Goal: Communication & Community: Participate in discussion

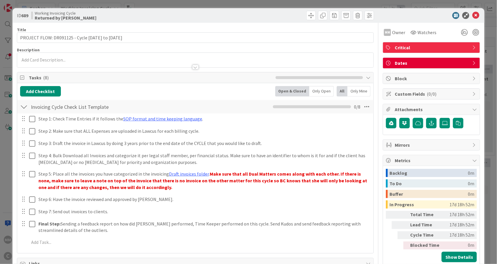
scroll to position [194, 0]
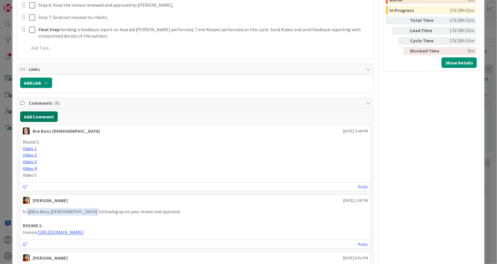
click at [36, 117] on button "Add Comment" at bounding box center [39, 116] width 38 height 10
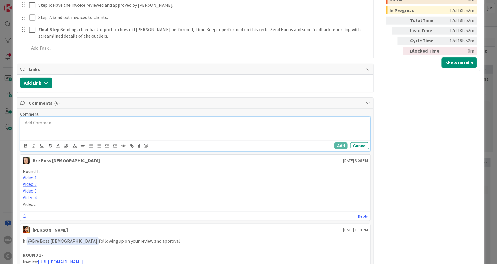
click at [49, 125] on p at bounding box center [195, 122] width 345 height 7
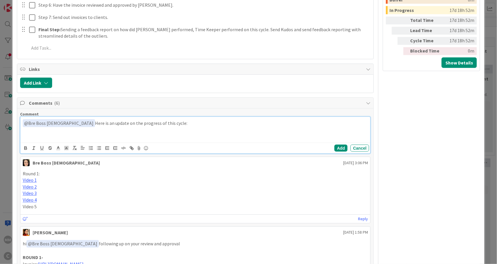
click at [43, 135] on p at bounding box center [195, 136] width 345 height 7
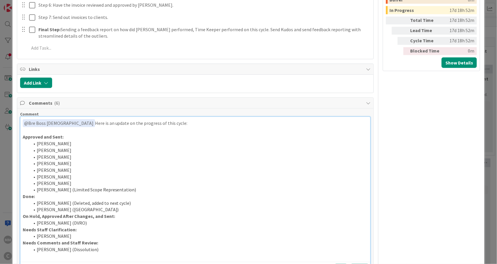
scroll to position [233, 0]
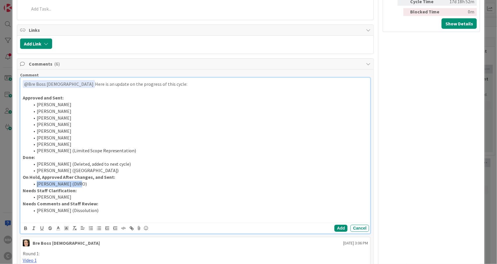
drag, startPoint x: 79, startPoint y: 184, endPoint x: 32, endPoint y: 188, distance: 47.0
click at [32, 187] on li "[PERSON_NAME] (DVRO)" at bounding box center [199, 184] width 338 height 7
drag, startPoint x: 29, startPoint y: 183, endPoint x: 21, endPoint y: 178, distance: 9.9
click at [21, 178] on div "﻿ @ Bre Boss [DEMOGRAPHIC_DATA] ﻿ Here is an update on the progress of this cyc…" at bounding box center [195, 150] width 350 height 145
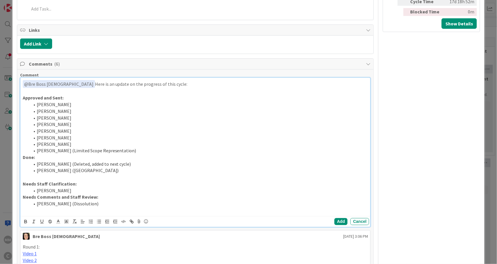
click at [140, 152] on li "[PERSON_NAME] (Limited Scope Representation)" at bounding box center [199, 150] width 338 height 7
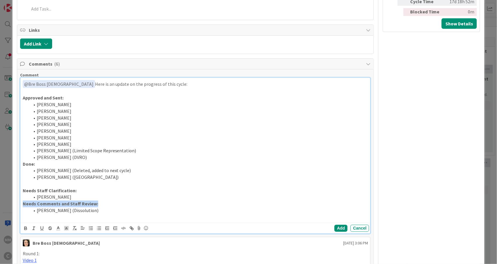
drag, startPoint x: 102, startPoint y: 206, endPoint x: 20, endPoint y: 208, distance: 81.3
click at [20, 208] on div "﻿ @ Bre Boss [DEMOGRAPHIC_DATA] ﻿ Here is an update on the progress of this cyc…" at bounding box center [195, 150] width 350 height 145
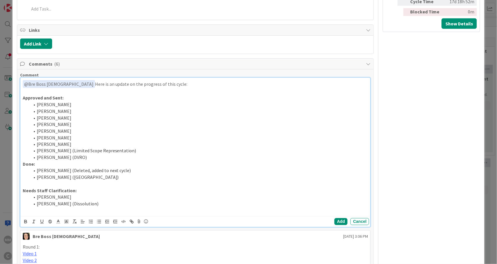
click at [75, 101] on p "Approved and Sent:" at bounding box center [195, 97] width 345 height 7
click at [57, 165] on p "Done:" at bounding box center [195, 164] width 345 height 7
click at [66, 178] on li "[PERSON_NAME] ([GEOGRAPHIC_DATA])" at bounding box center [199, 177] width 338 height 7
click at [75, 178] on li "[PERSON_NAME] (Non B)" at bounding box center [199, 177] width 338 height 7
click at [112, 198] on li "[PERSON_NAME]" at bounding box center [199, 197] width 338 height 7
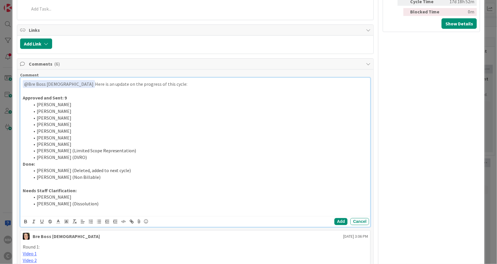
click at [118, 204] on li "[PERSON_NAME] (Dissolution)" at bounding box center [199, 203] width 338 height 7
click at [115, 204] on li "[PERSON_NAME] (Dissolution) -" at bounding box center [199, 203] width 338 height 7
click at [74, 100] on p "Approved and Sent: 9" at bounding box center [195, 97] width 345 height 7
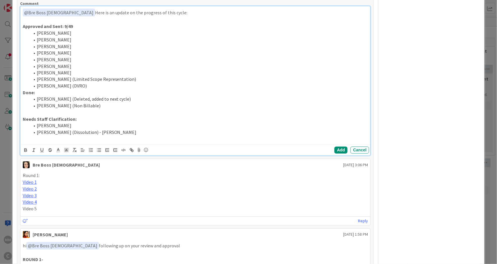
scroll to position [310, 0]
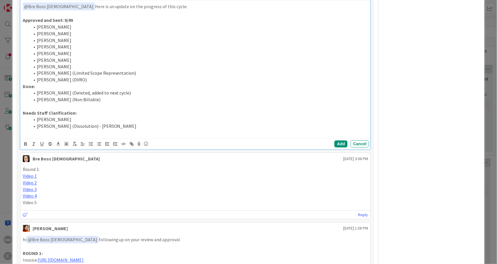
click at [33, 89] on strong "Done:" at bounding box center [29, 87] width 12 height 6
click at [72, 114] on strong "Needs Staff Clarification:" at bounding box center [50, 113] width 54 height 6
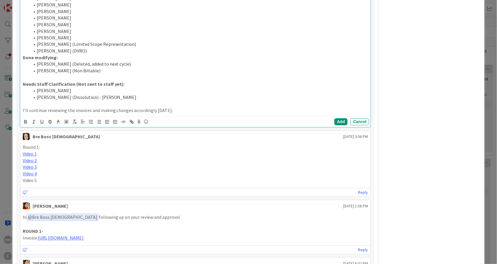
scroll to position [349, 0]
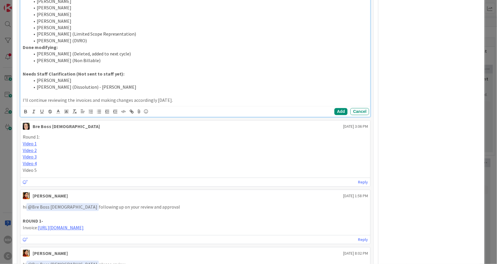
click at [128, 87] on li "[PERSON_NAME] (Dissolution) - [PERSON_NAME]" at bounding box center [199, 87] width 338 height 7
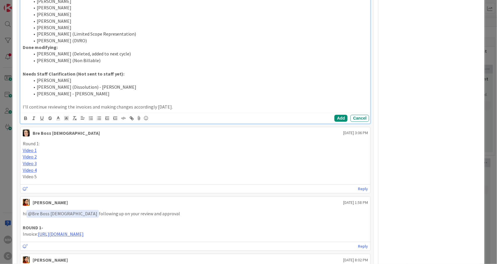
click at [93, 95] on li "[PERSON_NAME] - [PERSON_NAME]" at bounding box center [199, 94] width 338 height 7
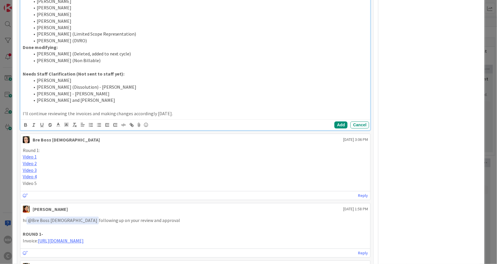
click at [91, 42] on li "[PERSON_NAME] (DVRO)" at bounding box center [199, 41] width 338 height 7
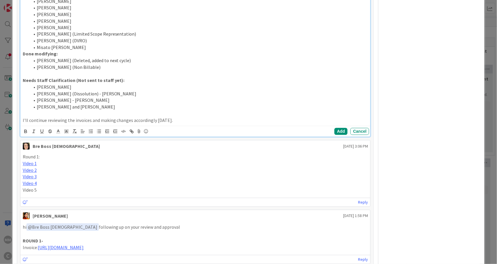
click at [82, 49] on li "Misato [PERSON_NAME]" at bounding box center [199, 47] width 338 height 7
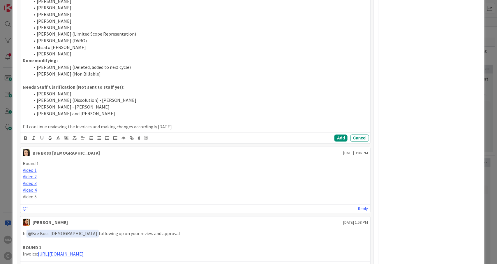
click at [147, 171] on p "Video 1" at bounding box center [195, 170] width 345 height 7
click at [178, 127] on p "I'll continue reviewing the invoices and making changes accordingly [DATE]." at bounding box center [195, 126] width 345 height 7
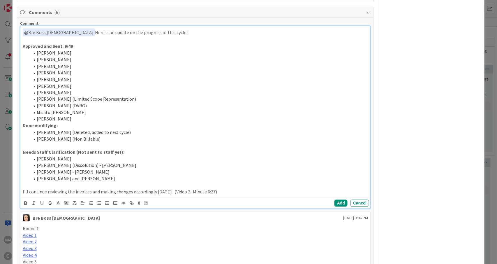
scroll to position [272, 0]
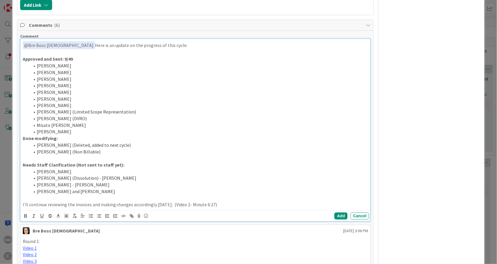
drag, startPoint x: 222, startPoint y: 167, endPoint x: 20, endPoint y: 61, distance: 228.3
click at [20, 61] on div "﻿ @ Bre Boss [DEMOGRAPHIC_DATA] ﻿ Here is an update on the progress of this cyc…" at bounding box center [195, 130] width 351 height 183
copy div "Approved and Sent: 9/49 [PERSON_NAME] [PERSON_NAME] [PERSON_NAME] [PERSON_NAME]…"
click at [217, 149] on li "[PERSON_NAME] (Deleted, added to next cycle)" at bounding box center [199, 145] width 338 height 7
click at [70, 140] on p "Done modifying:" at bounding box center [195, 138] width 345 height 7
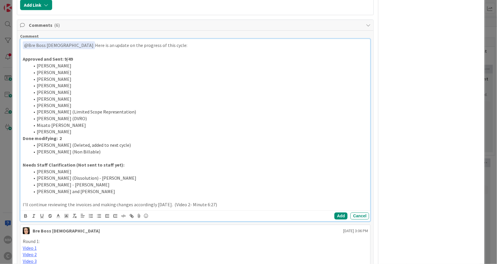
click at [122, 165] on p "Needs Staff Clarification (Not sent to staff yet):" at bounding box center [195, 165] width 345 height 7
click at [161, 165] on p "Needs Staff Clarification (Not sent to staff yet): 4" at bounding box center [195, 165] width 345 height 7
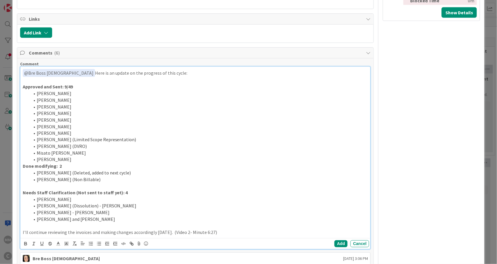
scroll to position [233, 0]
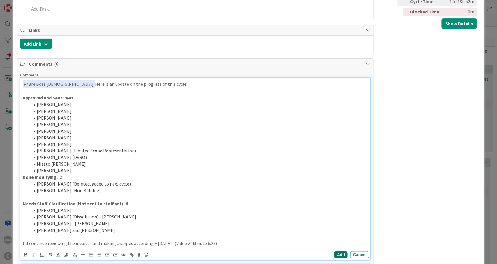
click at [336, 257] on button "Add" at bounding box center [340, 254] width 13 height 7
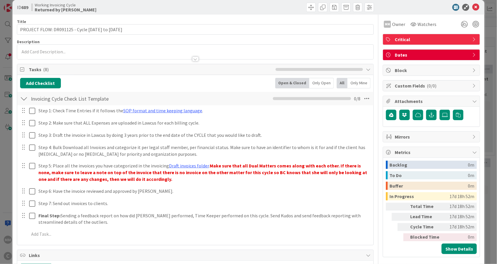
scroll to position [0, 0]
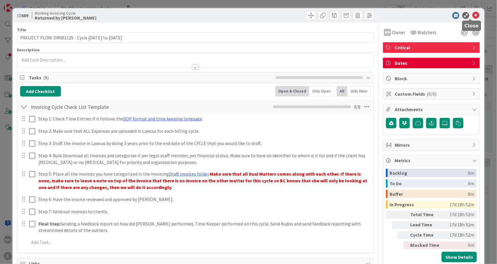
click at [472, 15] on icon at bounding box center [475, 15] width 7 height 7
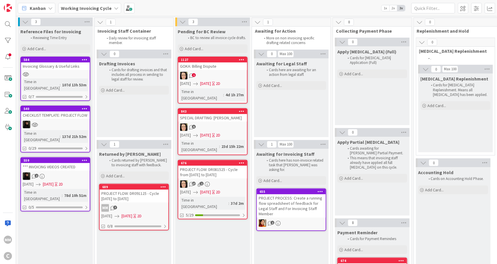
click at [219, 123] on div "5" at bounding box center [212, 127] width 69 height 8
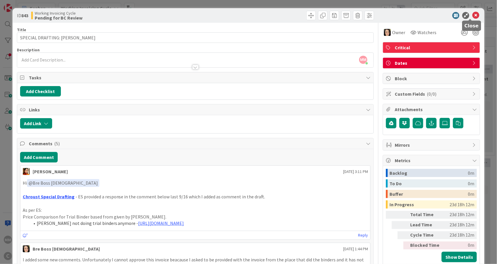
click at [472, 14] on icon at bounding box center [475, 15] width 7 height 7
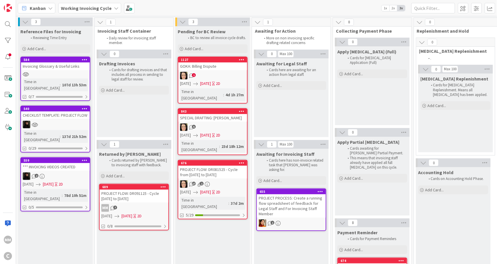
click at [228, 165] on div "PROJECT FLOW: DR081525 - Cycle from [DATE] to [DATE]" at bounding box center [212, 171] width 69 height 13
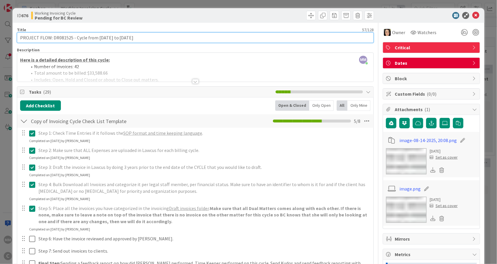
drag, startPoint x: 143, startPoint y: 40, endPoint x: 19, endPoint y: 41, distance: 124.1
click at [19, 41] on input "PROJECT FLOW: DR081525 - Cycle from [DATE] to [DATE]" at bounding box center [195, 37] width 357 height 10
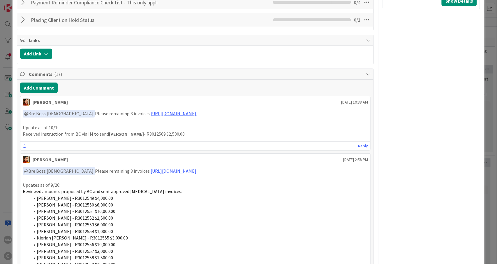
scroll to position [310, 0]
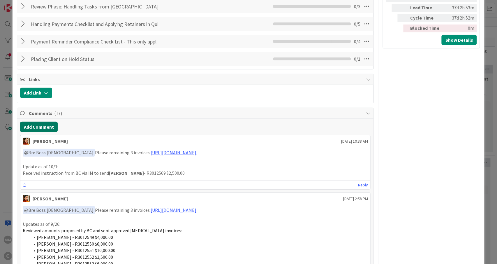
click at [36, 126] on button "Add Comment" at bounding box center [39, 126] width 38 height 10
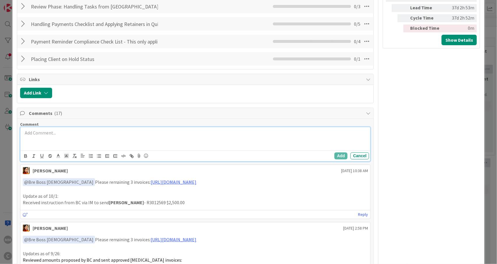
click at [56, 135] on p at bounding box center [195, 132] width 345 height 7
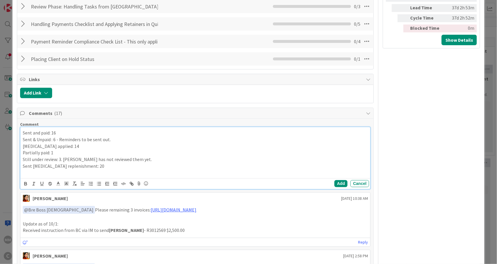
click at [21, 133] on div "Sent and paid: 16 Sent & Unpaid : 6 - Reminders to be sent out. [MEDICAL_DATA] …" at bounding box center [195, 152] width 350 height 51
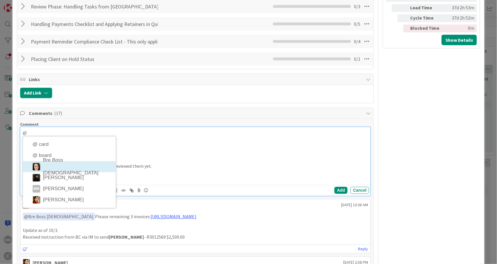
click at [68, 168] on div "@ Sent and paid: 16 Sent & Unpaid : 6 - Reminders to be sent out. [MEDICAL_DATA…" at bounding box center [195, 156] width 350 height 58
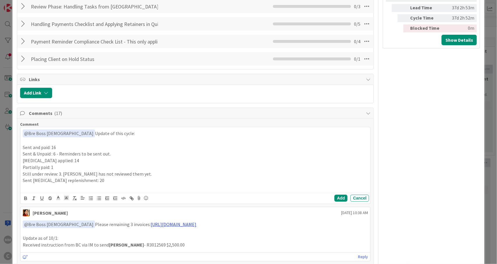
drag, startPoint x: 239, startPoint y: 229, endPoint x: 114, endPoint y: 227, distance: 125.2
click at [114, 227] on p "﻿ @ Bre Boss [DEMOGRAPHIC_DATA] ﻿ Please remaining 3 invoices: [URL][DOMAIN_NAM…" at bounding box center [195, 224] width 345 height 8
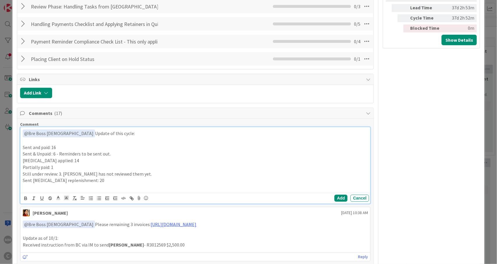
click at [140, 175] on p "Still under review: 3. [PERSON_NAME] has not reviewed them yet." at bounding box center [195, 173] width 345 height 7
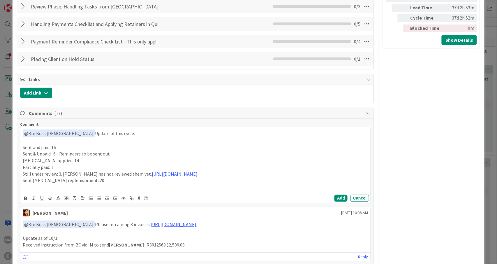
click at [256, 246] on p "Received instruction from BC via IM to send [PERSON_NAME] - R3012569 $2,500.00" at bounding box center [195, 244] width 345 height 7
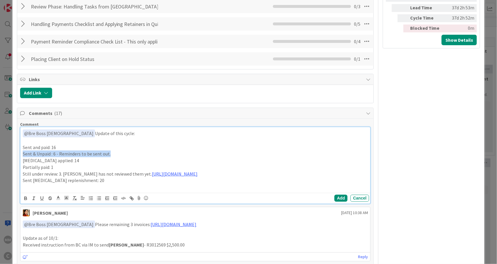
drag, startPoint x: 113, startPoint y: 155, endPoint x: 20, endPoint y: 153, distance: 92.9
click at [20, 153] on div "﻿ @ Bre Boss [DEMOGRAPHIC_DATA] ﻿ Update of this cycle: Sent and paid: 16 Sent …" at bounding box center [195, 159] width 350 height 65
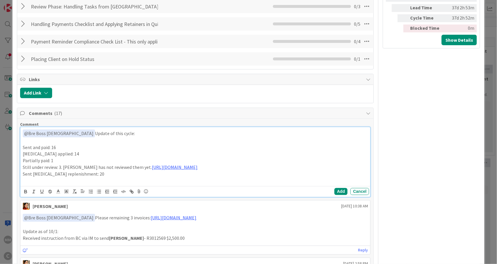
click at [61, 160] on p "Partially paid: 1" at bounding box center [195, 160] width 345 height 7
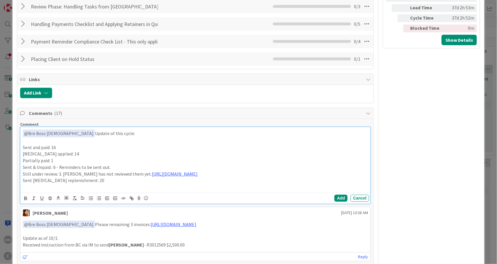
click at [97, 183] on p "Sent [MEDICAL_DATA] replenishment: 20" at bounding box center [195, 180] width 345 height 7
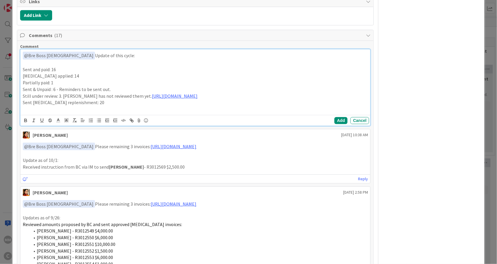
scroll to position [349, 0]
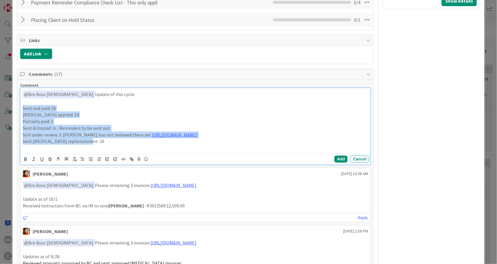
drag, startPoint x: 88, startPoint y: 144, endPoint x: 20, endPoint y: 109, distance: 76.2
click at [20, 109] on div "﻿ @ Bre Boss [DEMOGRAPHIC_DATA] ﻿ Update of this cycle: Sent and paid: 16 [MEDI…" at bounding box center [195, 120] width 350 height 65
copy div "Sent and paid: 16 [MEDICAL_DATA] applied: 14 Partially paid: 1 Sent & Unpaid : …"
click at [205, 114] on p "[MEDICAL_DATA] applied: 14" at bounding box center [195, 114] width 345 height 7
click at [335, 159] on button "Add" at bounding box center [340, 159] width 13 height 7
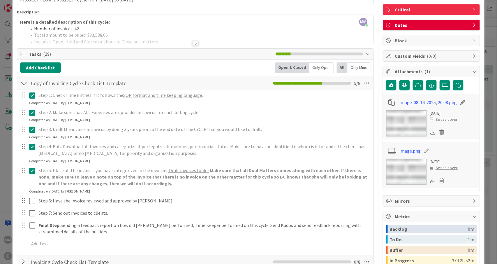
scroll to position [0, 0]
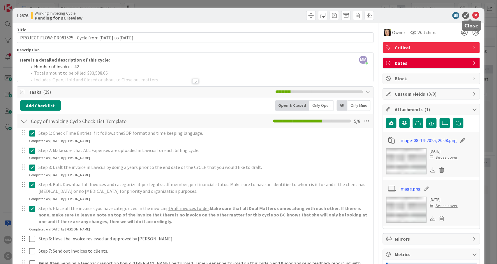
click at [472, 14] on icon at bounding box center [475, 15] width 7 height 7
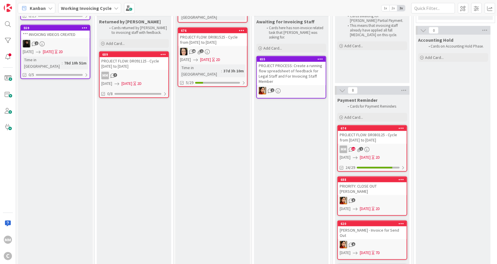
scroll to position [194, 0]
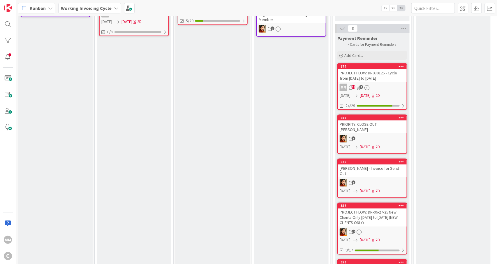
click at [368, 135] on div "3" at bounding box center [372, 139] width 69 height 8
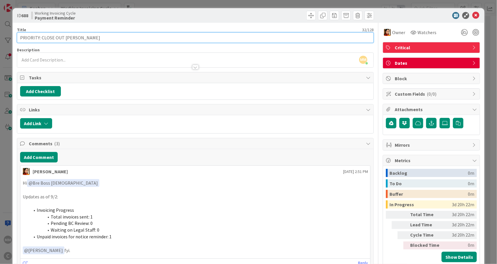
drag, startPoint x: 98, startPoint y: 37, endPoint x: 18, endPoint y: 38, distance: 80.4
click at [18, 38] on input "PRIORITY: CLOSE OUT [PERSON_NAME]" at bounding box center [195, 37] width 357 height 10
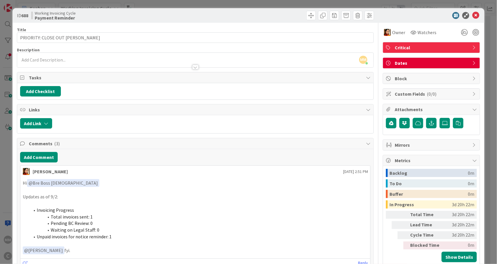
click at [183, 205] on p at bounding box center [195, 203] width 345 height 7
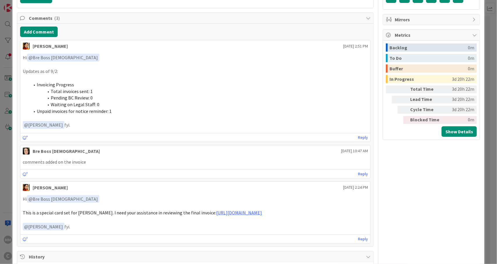
scroll to position [155, 0]
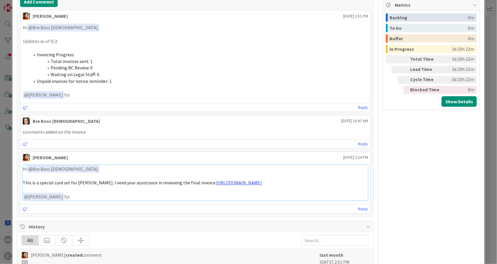
click at [231, 185] on link "[URL][DOMAIN_NAME]" at bounding box center [239, 182] width 46 height 6
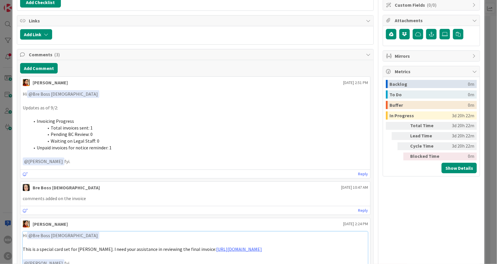
scroll to position [39, 0]
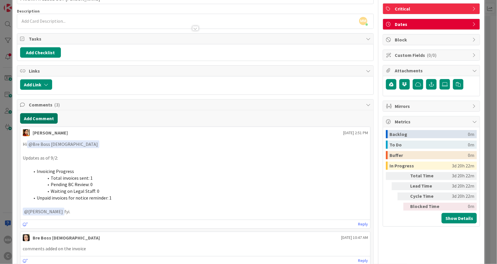
click at [40, 118] on button "Add Comment" at bounding box center [39, 118] width 38 height 10
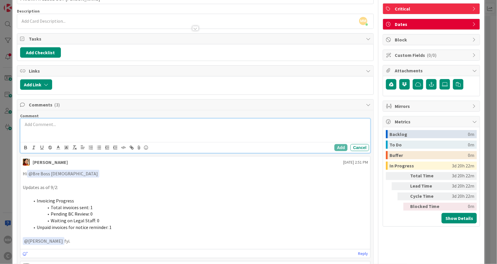
click at [59, 128] on p at bounding box center [195, 124] width 345 height 7
click at [50, 159] on div "Comment ﻿ @ Bre Boss [DEMOGRAPHIC_DATA] ﻿ @ card @ board Bre Boss [DEMOGRAPHIC_…" at bounding box center [195, 236] width 356 height 252
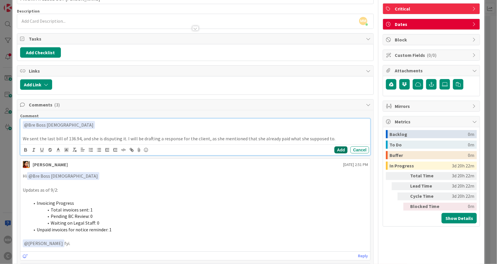
click at [335, 149] on button "Add" at bounding box center [340, 149] width 13 height 7
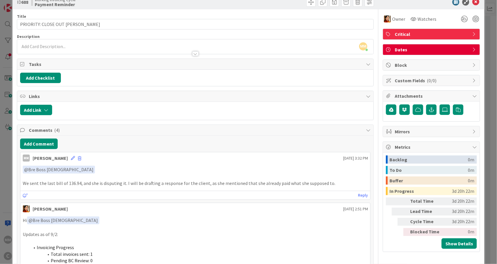
scroll to position [0, 0]
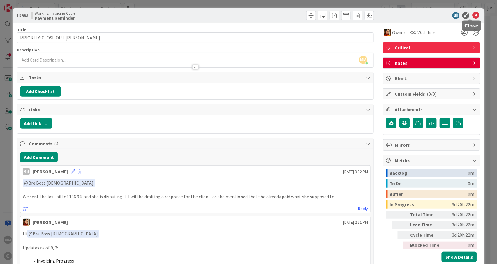
click at [472, 15] on icon at bounding box center [475, 15] width 7 height 7
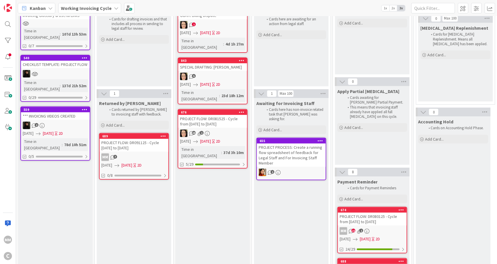
scroll to position [12, 0]
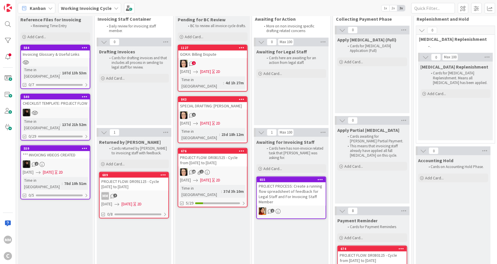
click at [212, 111] on div "5" at bounding box center [212, 115] width 69 height 8
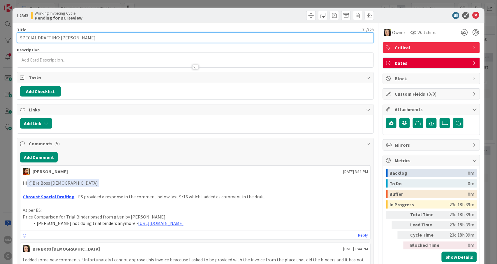
drag, startPoint x: 95, startPoint y: 39, endPoint x: 3, endPoint y: 34, distance: 92.4
click at [3, 34] on div "ID 843 Working Invoicing Cycle Pending for BC Review Title 31 / 128 SPECIAL DRA…" at bounding box center [248, 132] width 497 height 264
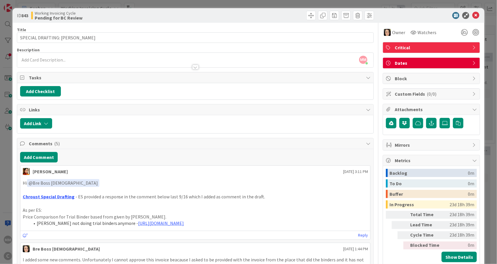
drag, startPoint x: 75, startPoint y: 198, endPoint x: 248, endPoint y: 223, distance: 175.4
click at [248, 223] on div "Hi ﻿ @ Bre Boss [DEMOGRAPHIC_DATA] ﻿ Chroust Special Drafting - ES provided a r…" at bounding box center [195, 202] width 345 height 47
copy div "ES provided a response in the comment below last 9/16 which I added as comment …"
drag, startPoint x: 469, startPoint y: 15, endPoint x: 465, endPoint y: 21, distance: 6.8
click at [472, 15] on icon at bounding box center [475, 15] width 7 height 7
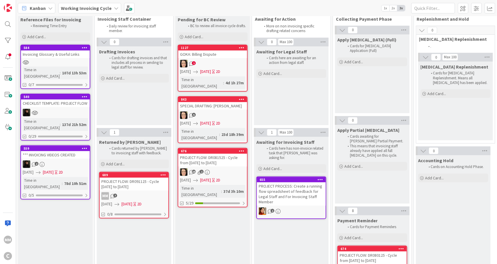
click at [231, 64] on div "1" at bounding box center [212, 64] width 69 height 8
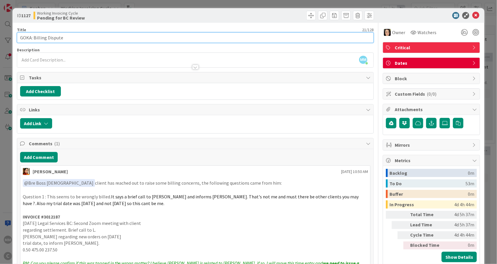
drag, startPoint x: 63, startPoint y: 38, endPoint x: 17, endPoint y: 38, distance: 46.6
click at [17, 38] on input "GOKA: Billing Dispute" at bounding box center [195, 37] width 357 height 10
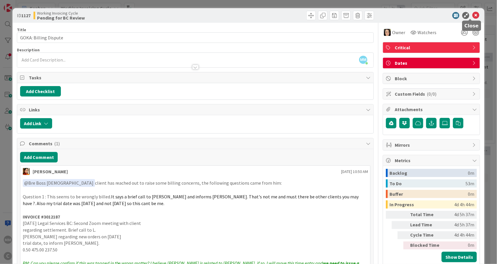
click at [472, 16] on icon at bounding box center [475, 15] width 7 height 7
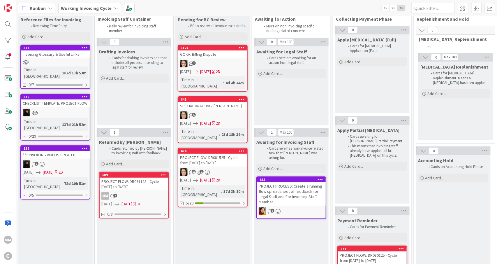
click at [143, 197] on div "MM 7" at bounding box center [134, 196] width 69 height 8
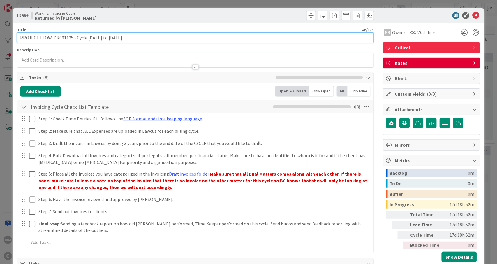
drag, startPoint x: 130, startPoint y: 37, endPoint x: 12, endPoint y: 42, distance: 118.3
click at [12, 42] on div "ID 689 Working Invoicing Cycle Returned by [PERSON_NAME] Title 46 / 128 PROJECT…" at bounding box center [248, 132] width 497 height 264
